Goal: Communication & Community: Share content

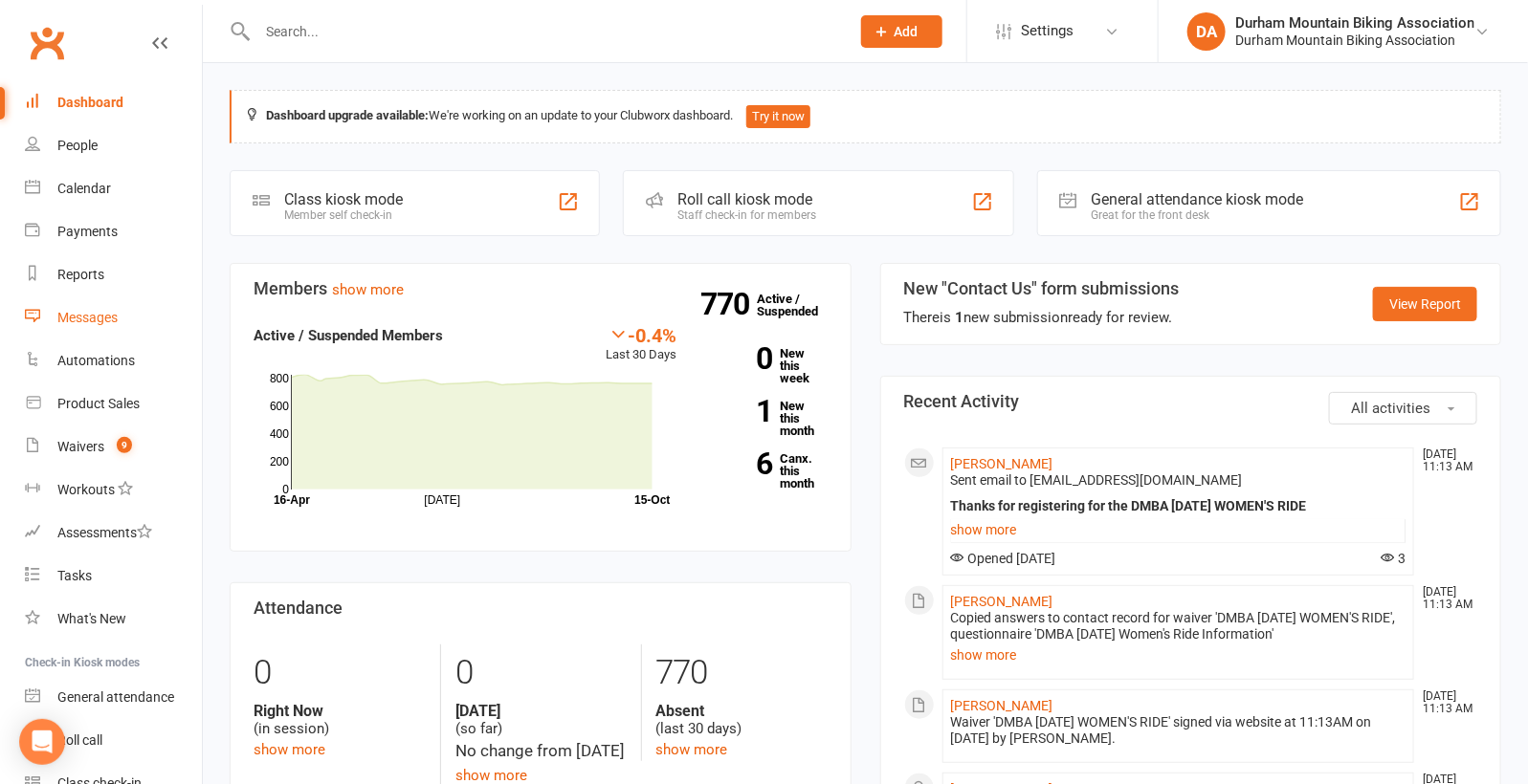
click at [91, 306] on link "Messages" at bounding box center [113, 318] width 177 height 43
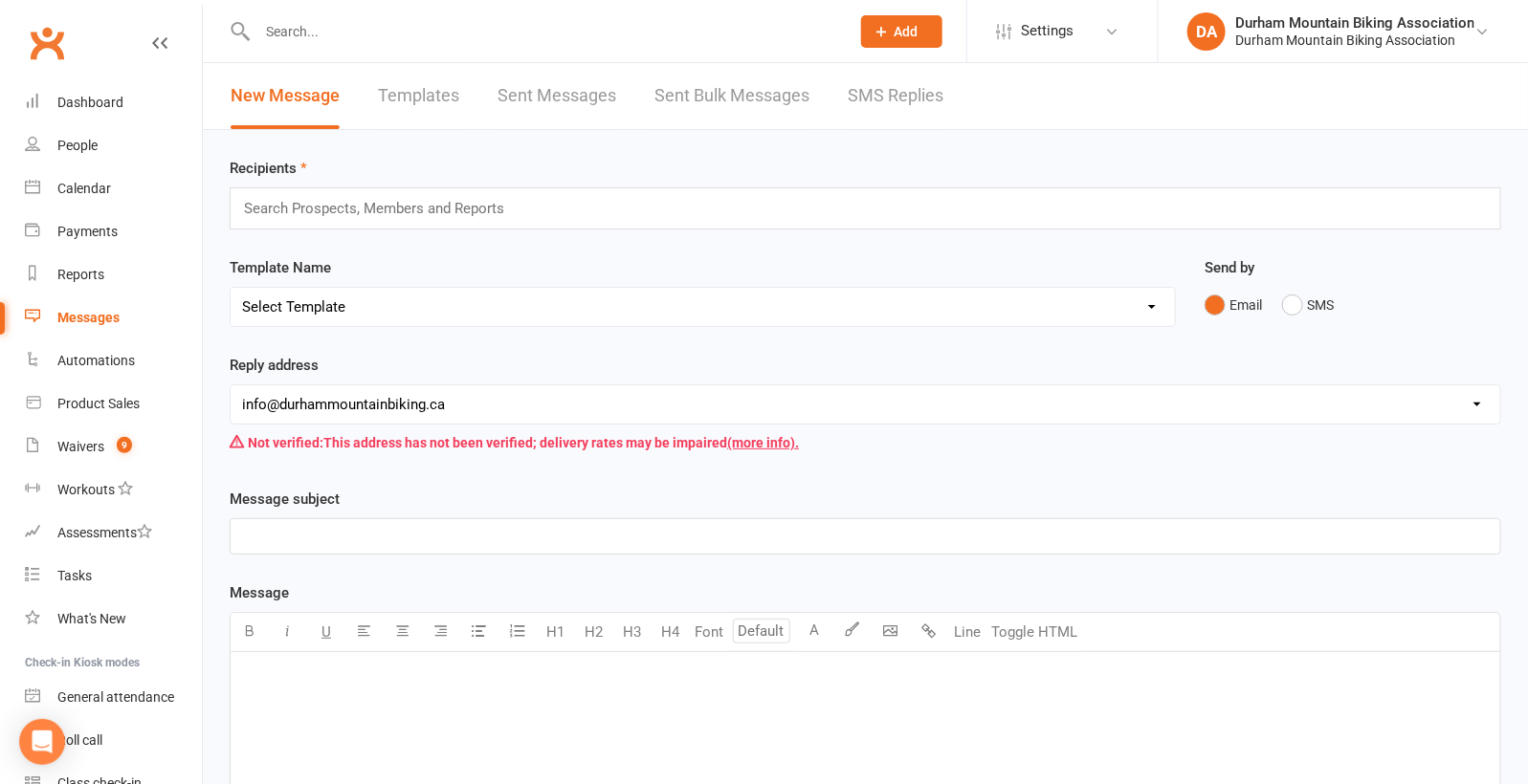
click at [410, 294] on select "Select Template [SMS] [Default template - review before using] Appointment remi…" at bounding box center [703, 307] width 945 height 38
select select "27"
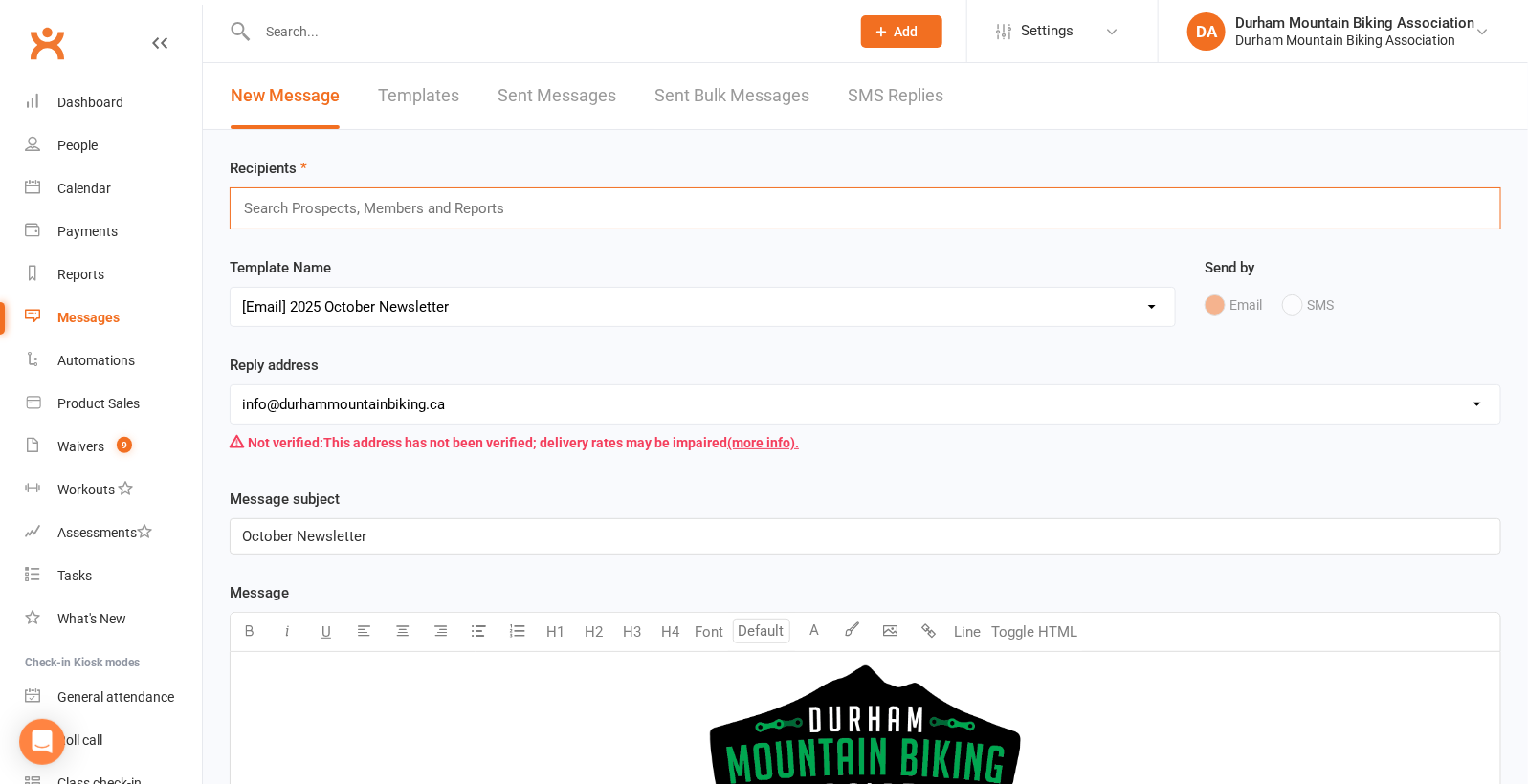
click at [505, 211] on input "text" at bounding box center [382, 208] width 280 height 25
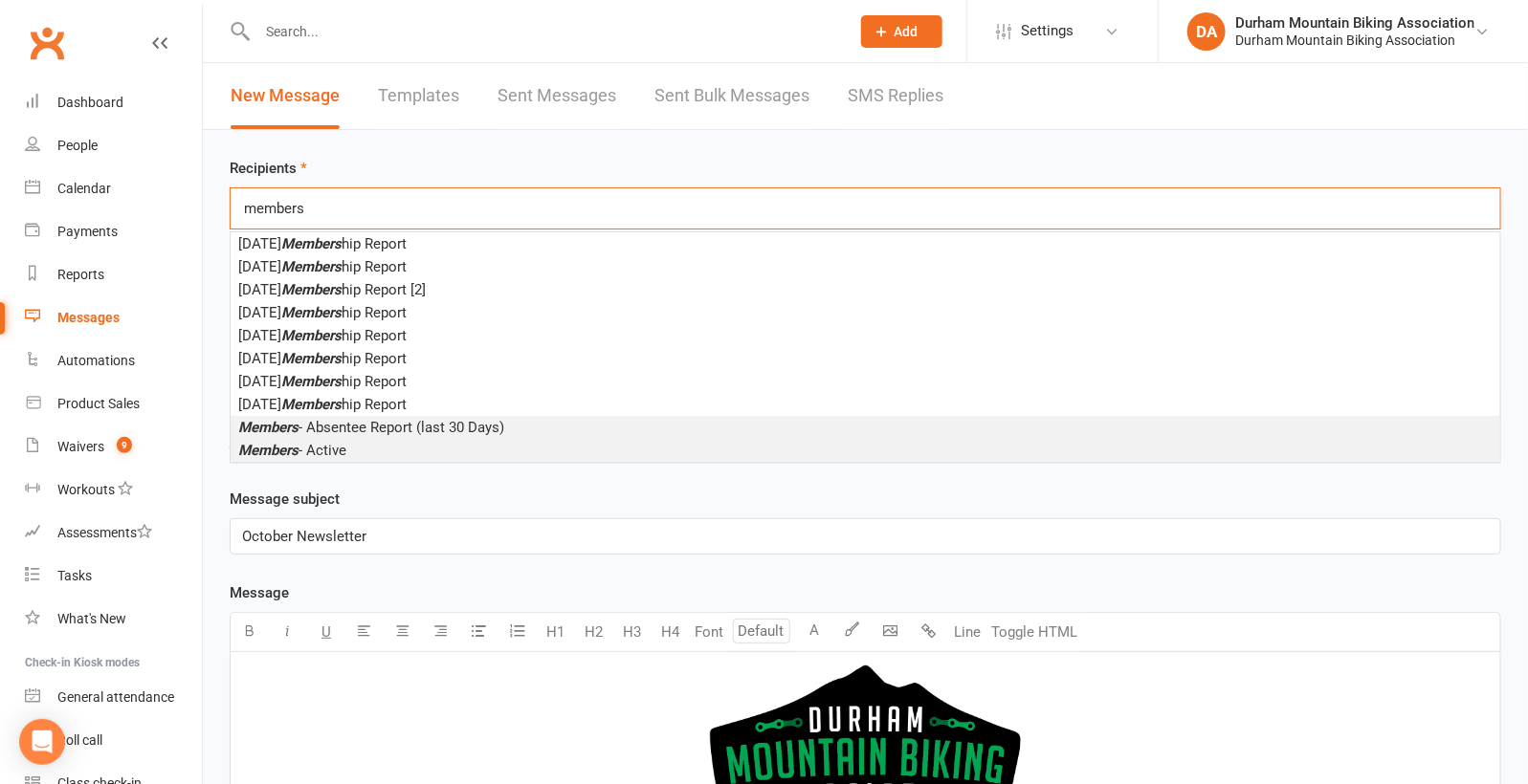
type input "members"
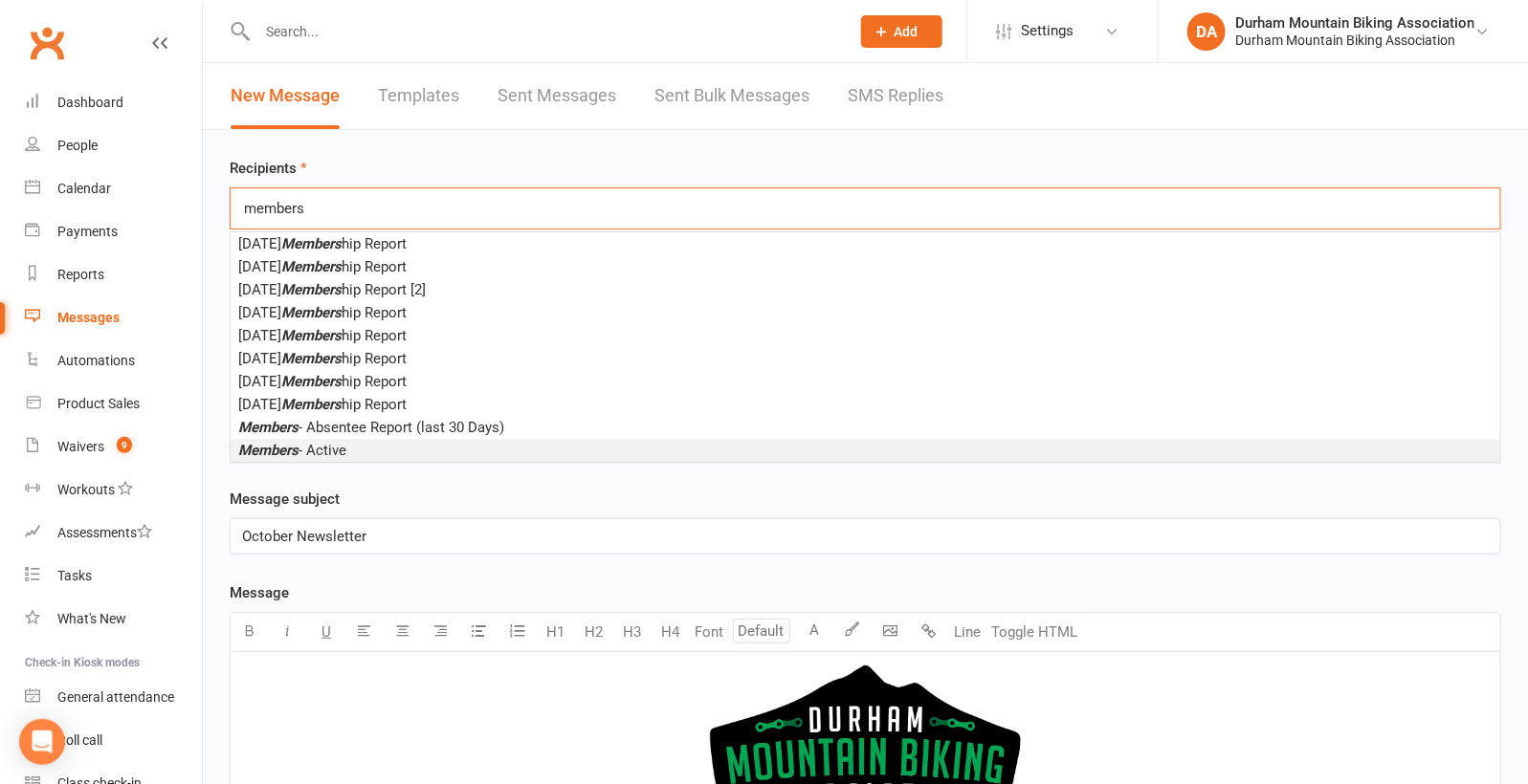
click at [372, 439] on li "Members - Active" at bounding box center [865, 450] width 1269 height 23
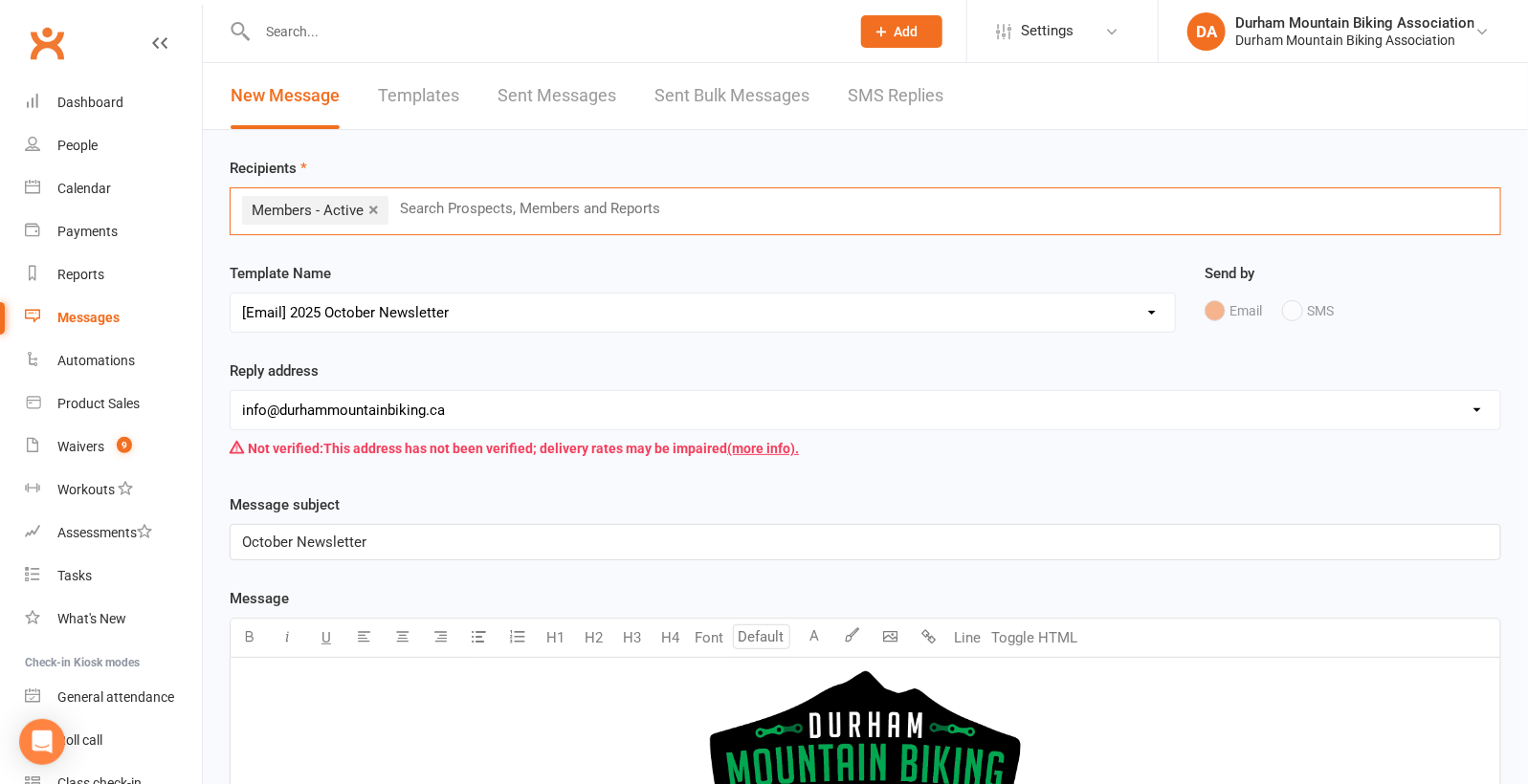
click at [780, 262] on div "Template Name Select Template [SMS] [Default template - review before using] Ap…" at bounding box center [703, 297] width 947 height 71
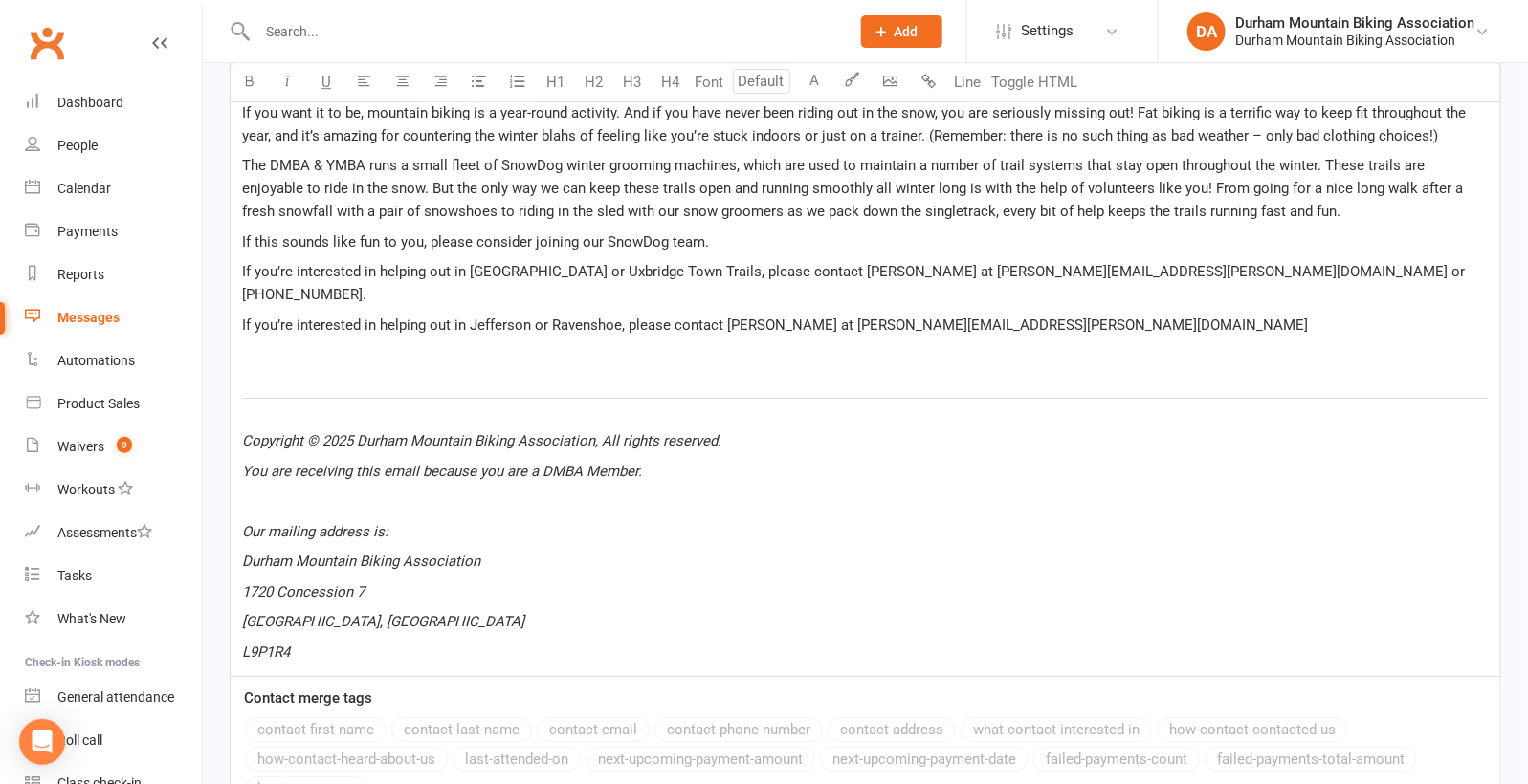
scroll to position [2595, 0]
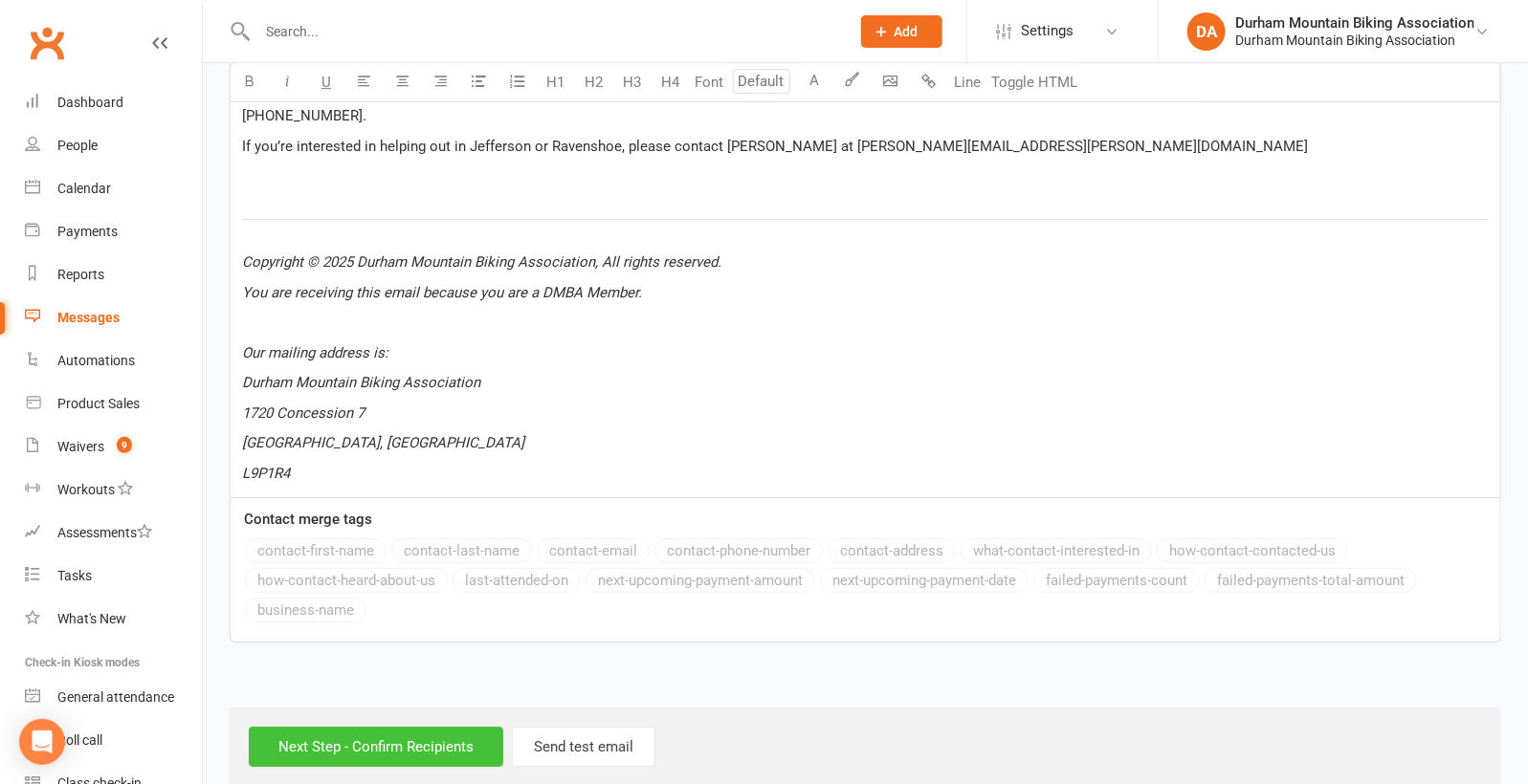
click at [395, 727] on input "Next Step - Confirm Recipients" at bounding box center [376, 747] width 255 height 40
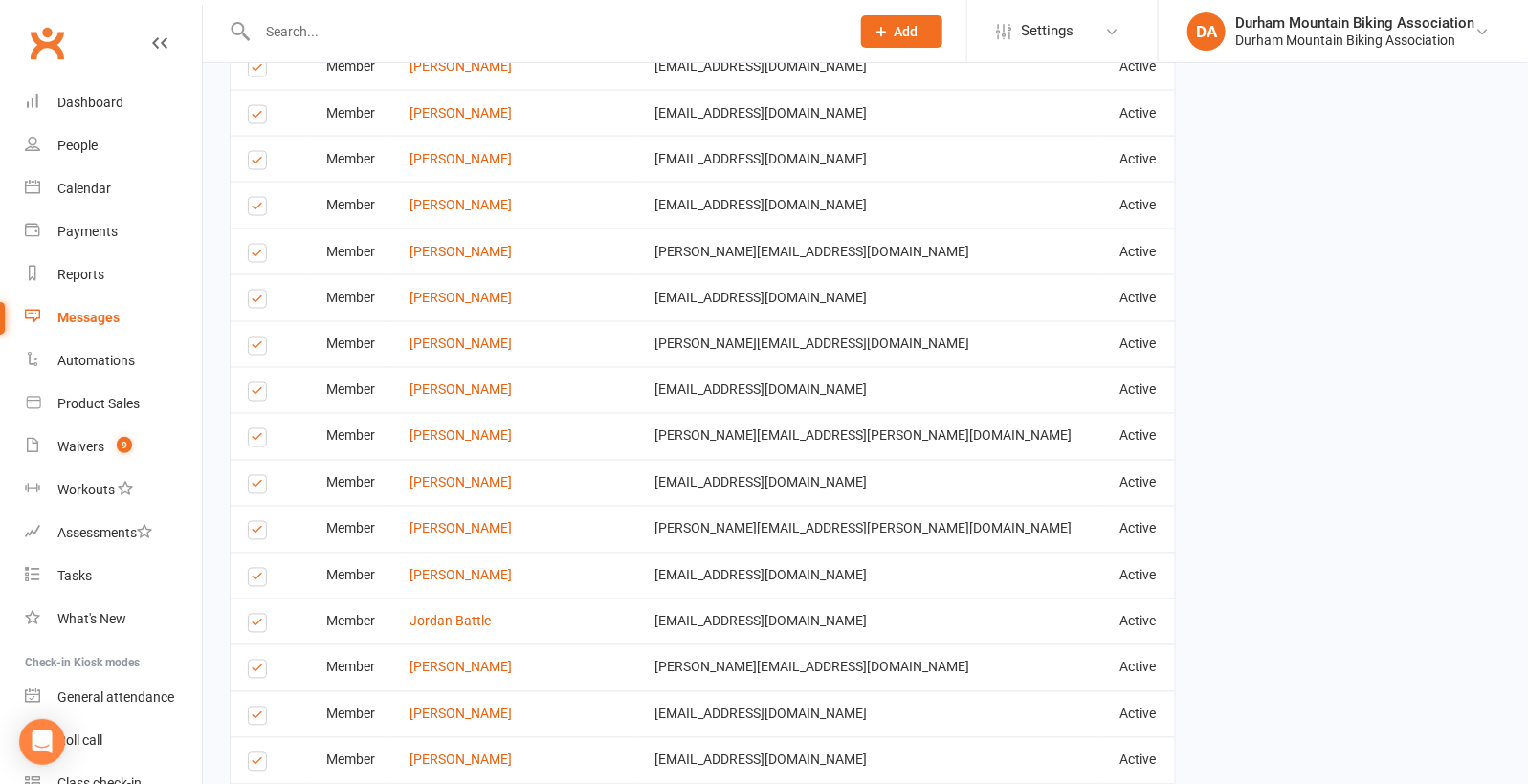
scroll to position [4485, 0]
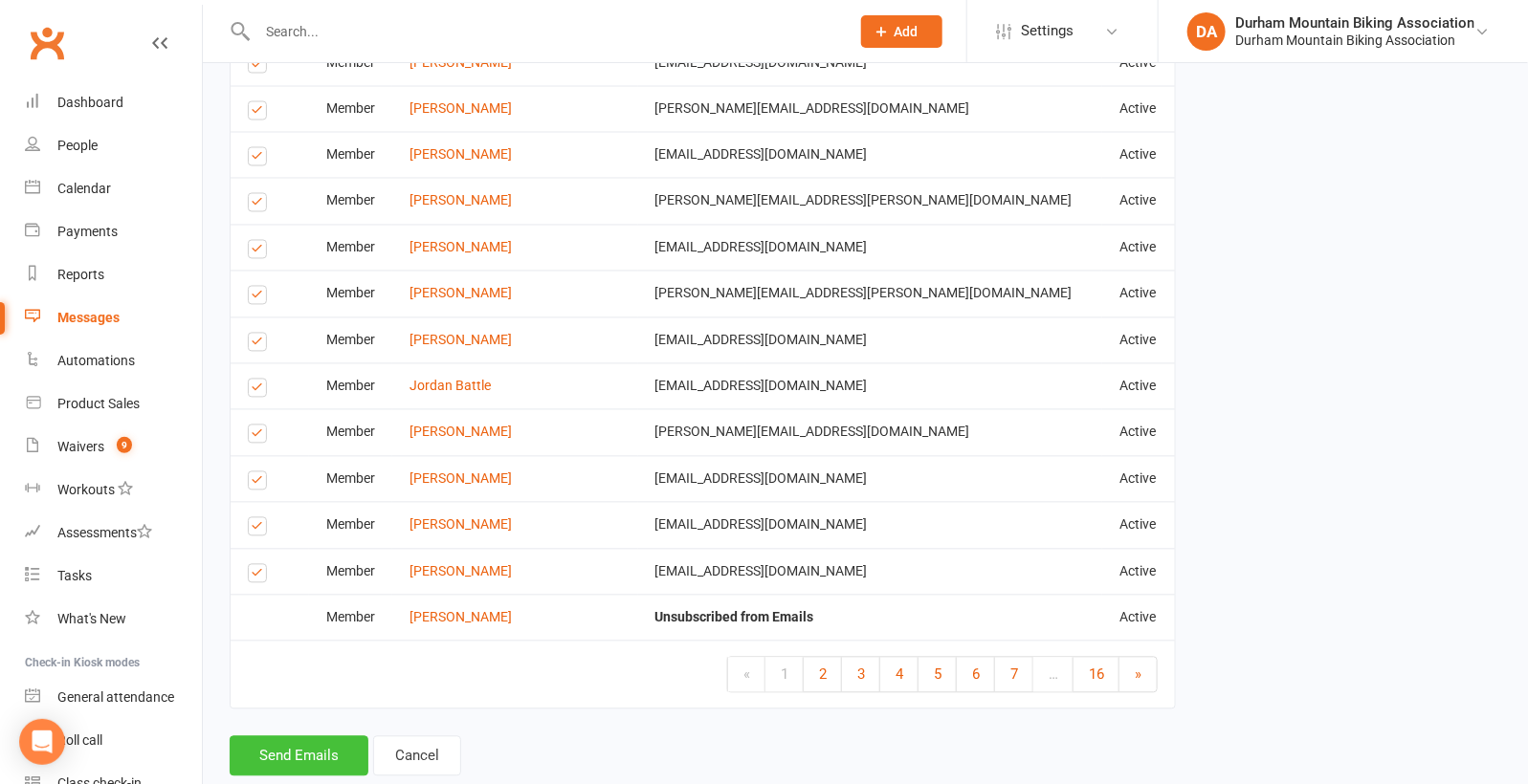
click at [284, 737] on button "Send Emails" at bounding box center [298, 756] width 139 height 40
